Goal: Information Seeking & Learning: Check status

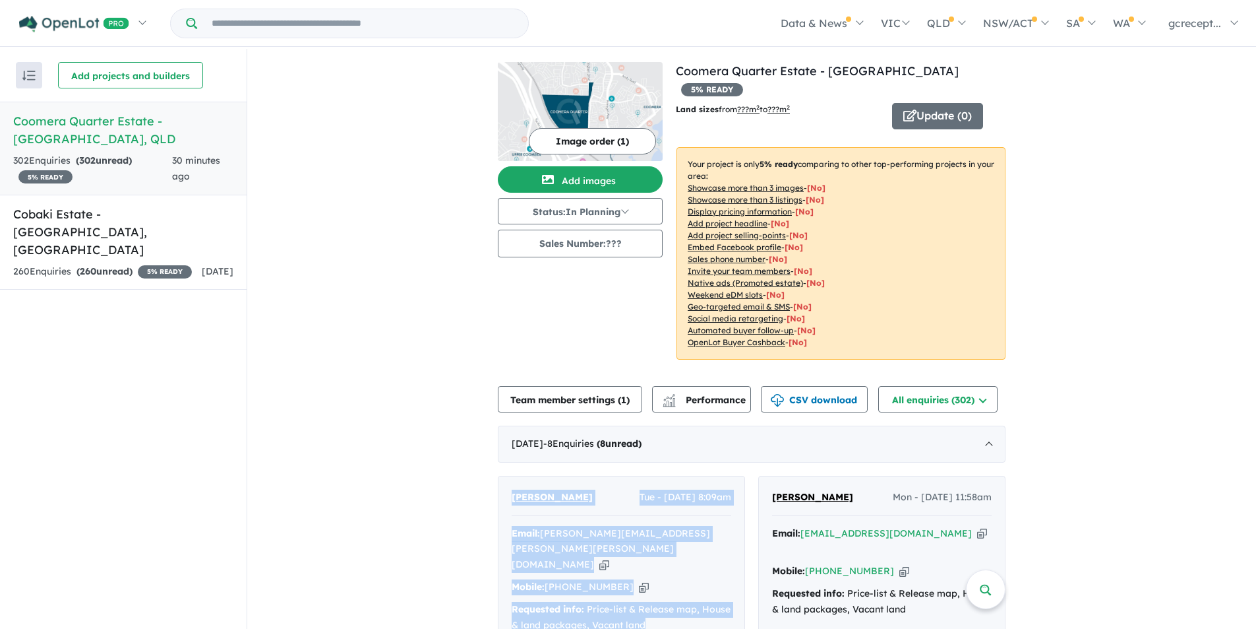
scroll to position [396, 0]
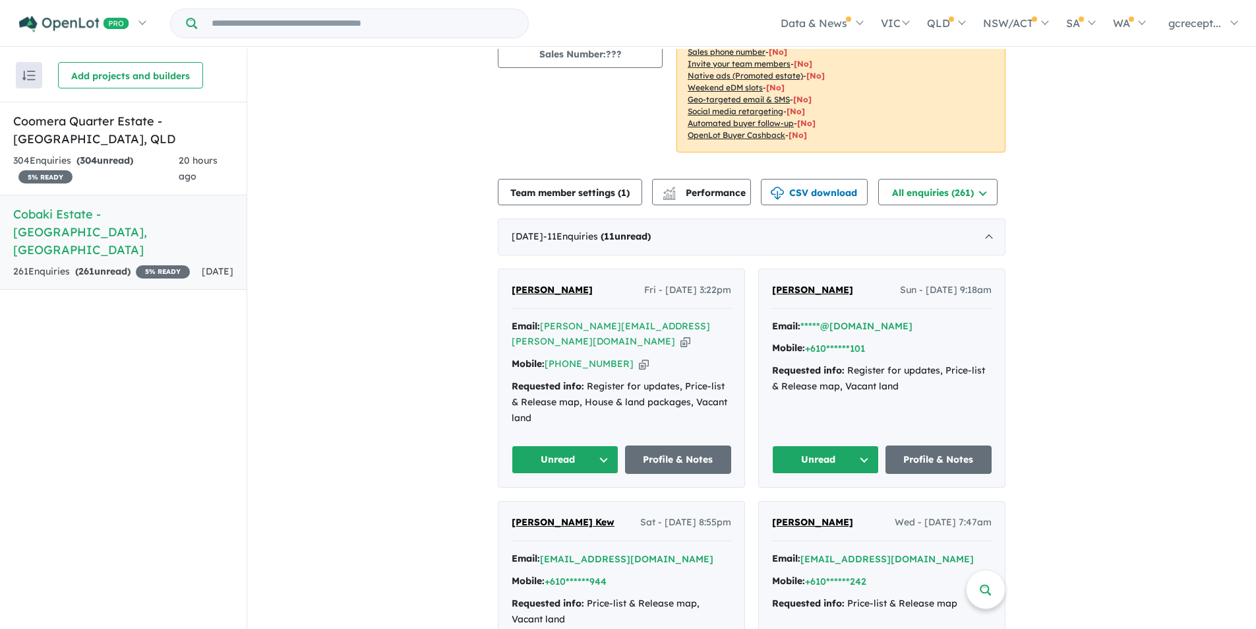
scroll to position [330, 0]
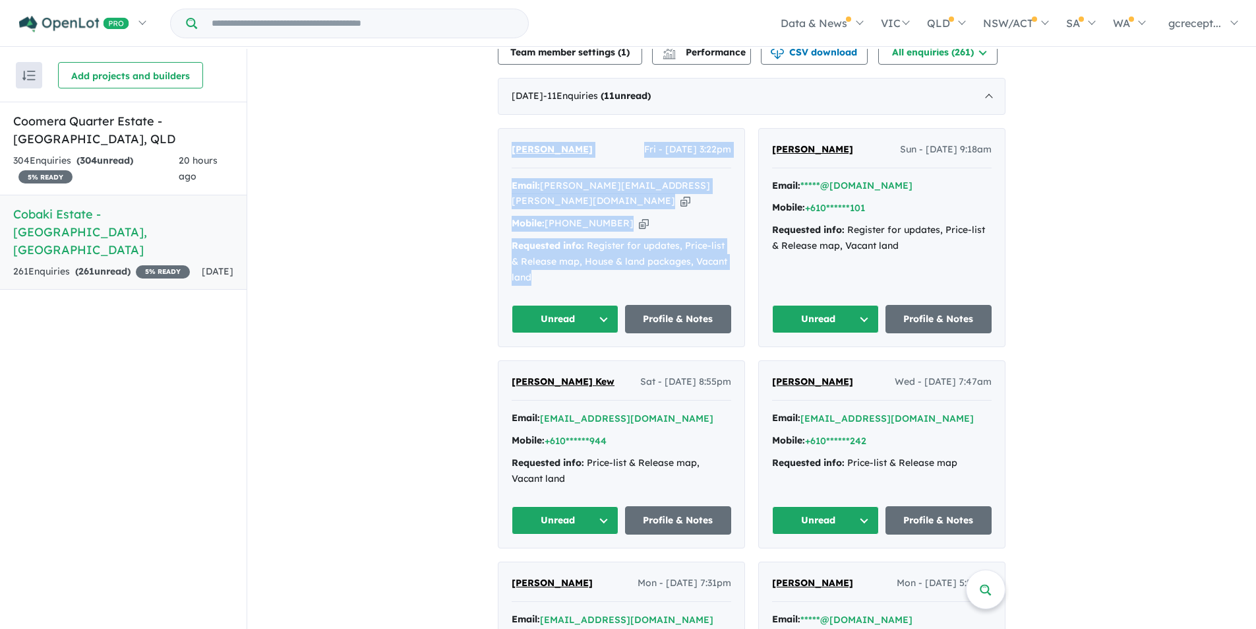
drag, startPoint x: 549, startPoint y: 259, endPoint x: 473, endPoint y: 143, distance: 138.7
copy div "Sonny Singh Fri - 19/09/2025, 3:22pm Email: sonny.singh@bigpond.com Copied! Mob…"
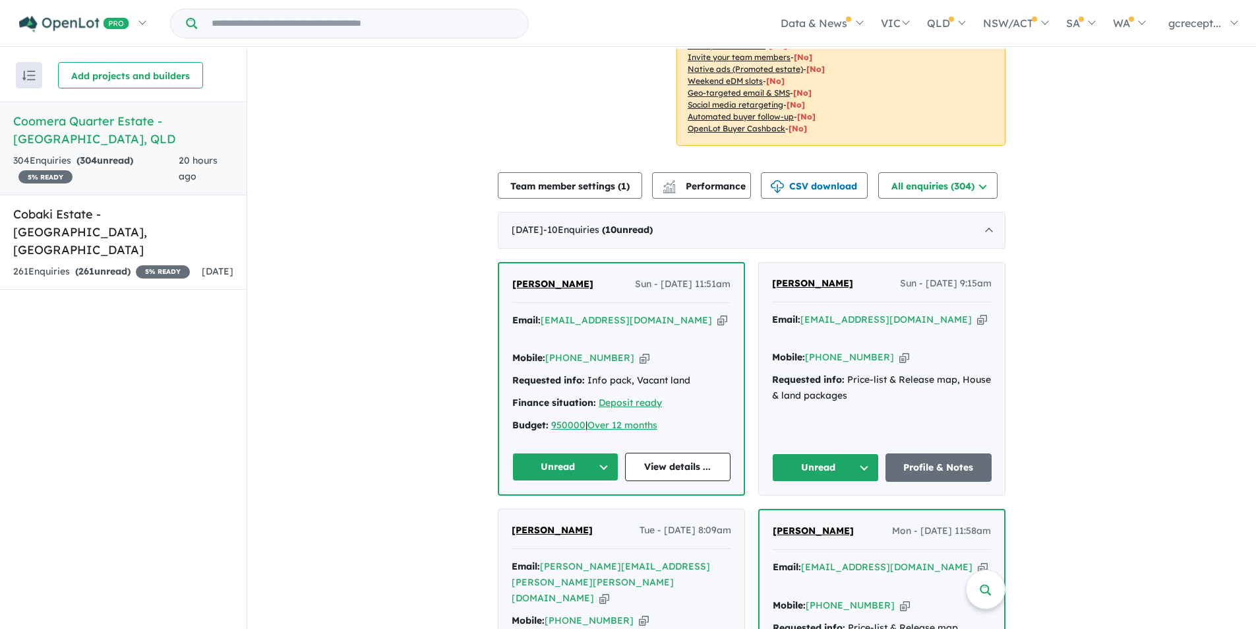
scroll to position [264, 0]
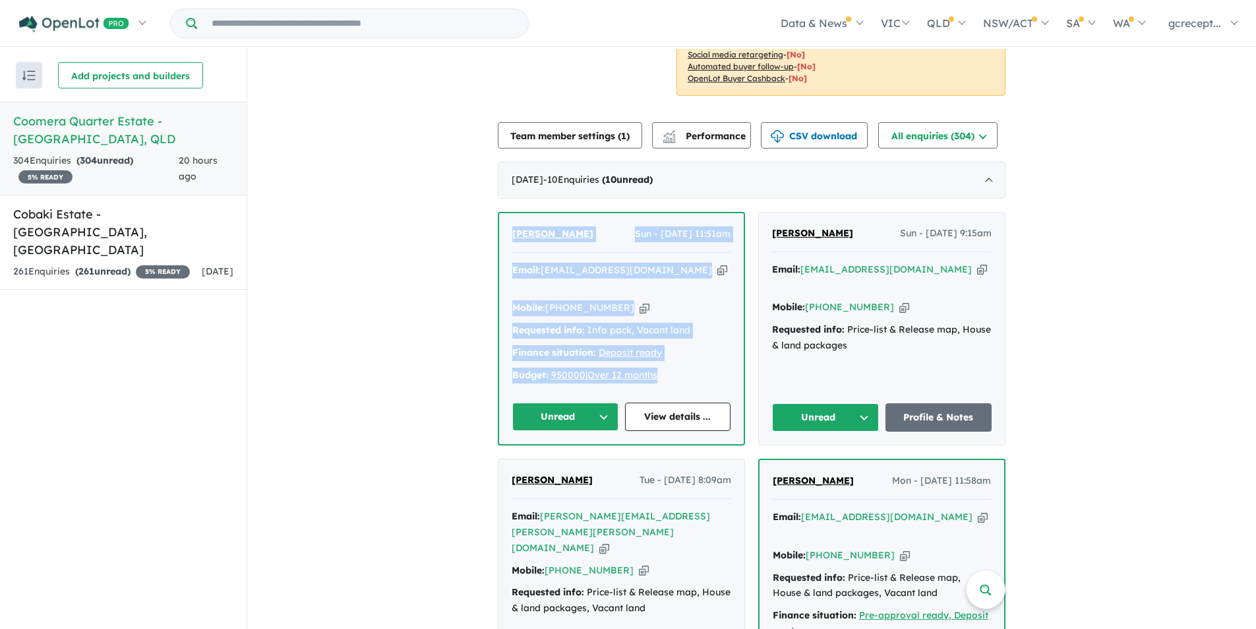
drag, startPoint x: 673, startPoint y: 343, endPoint x: 479, endPoint y: 207, distance: 236.8
copy div "Yoshigiro [PERSON_NAME] Sun - [DATE] 11:51am Email: [EMAIL_ADDRESS][DOMAIN_NAME…"
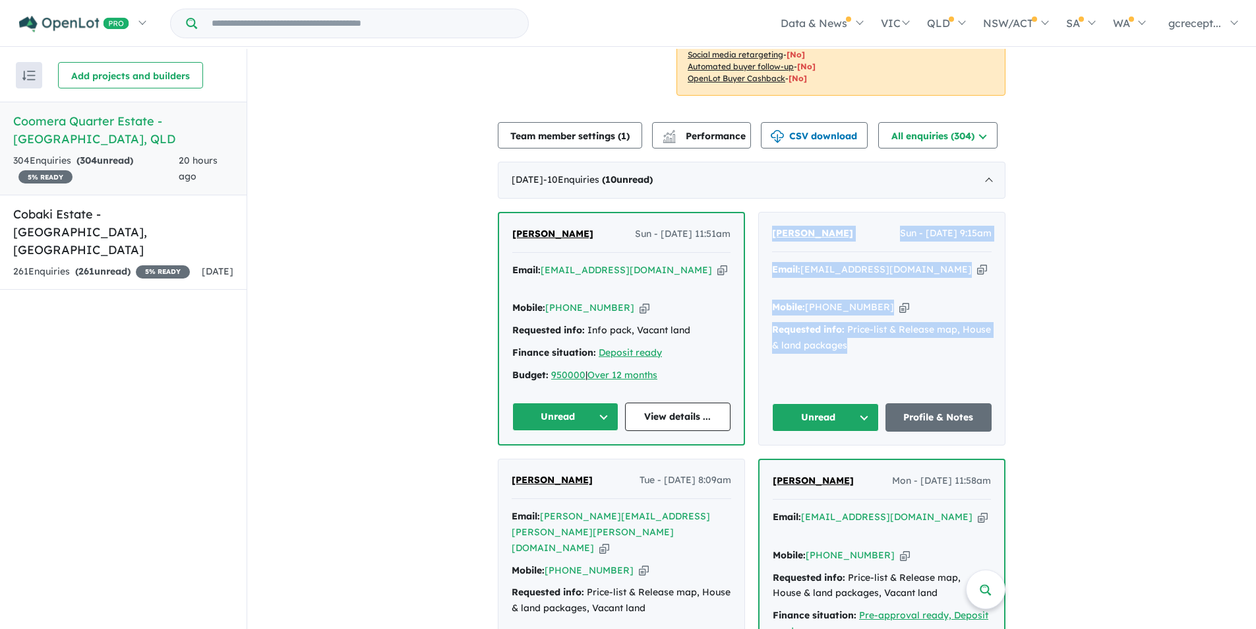
drag, startPoint x: 866, startPoint y: 319, endPoint x: 758, endPoint y: 191, distance: 167.6
copy div "[PERSON_NAME] - [DATE] 9:15am Email: [EMAIL_ADDRESS][DOMAIN_NAME] Copied! Mobil…"
